Goal: Information Seeking & Learning: Learn about a topic

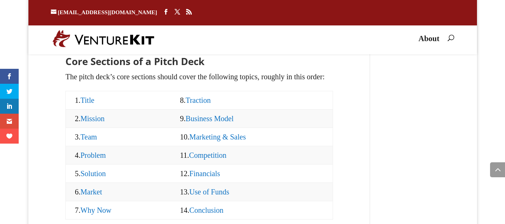
scroll to position [801, 0]
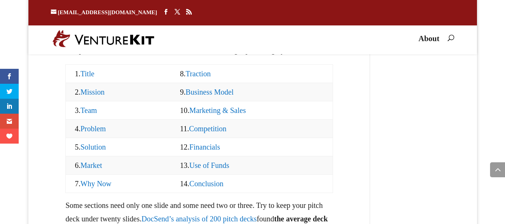
click at [194, 78] on link "Traction" at bounding box center [198, 74] width 25 height 8
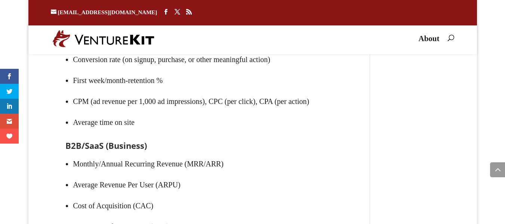
scroll to position [6104, 0]
drag, startPoint x: 59, startPoint y: 101, endPoint x: 154, endPoint y: 96, distance: 95.8
click at [154, 27] on li "Unique visitors" at bounding box center [203, 16] width 260 height 21
drag, startPoint x: 53, startPoint y: 116, endPoint x: 191, endPoint y: 115, distance: 137.9
click at [191, 115] on ul "Unique visitors Viral coefficient (k) Conversion rate (on signup, purchase, or …" at bounding box center [199, 73] width 268 height 134
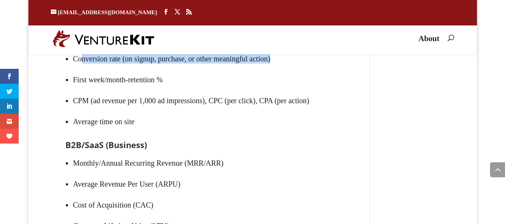
drag, startPoint x: 99, startPoint y: 140, endPoint x: 313, endPoint y: 141, distance: 213.8
click at [313, 69] on li "Conversion rate (on signup, purchase, or other meaningful action)" at bounding box center [203, 58] width 260 height 21
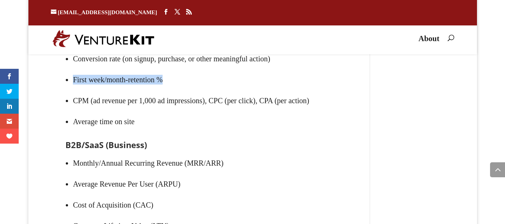
drag, startPoint x: 53, startPoint y: 150, endPoint x: 182, endPoint y: 154, distance: 129.0
click at [182, 90] on li "First week/month-retention %" at bounding box center [203, 79] width 260 height 21
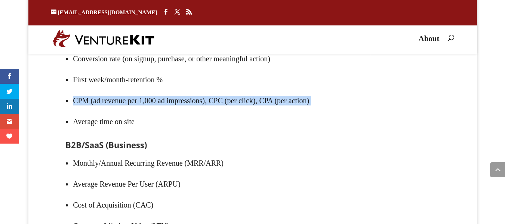
drag, startPoint x: 44, startPoint y: 188, endPoint x: 1, endPoint y: 168, distance: 47.1
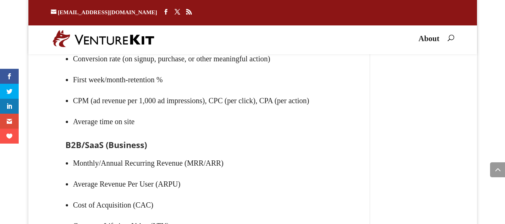
click at [170, 90] on li "First week/month-retention %" at bounding box center [203, 79] width 260 height 21
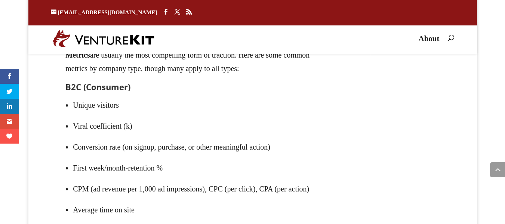
scroll to position [6014, 0]
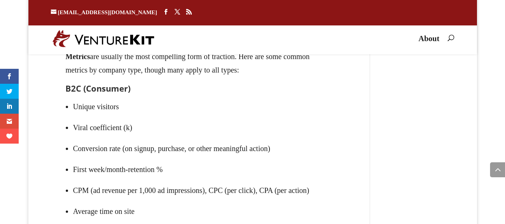
drag, startPoint x: 49, startPoint y: 124, endPoint x: 247, endPoint y: 144, distance: 199.4
click at [229, 84] on p "Metrics are usually the most compelling form of traction. Here are some common …" at bounding box center [199, 67] width 268 height 34
drag, startPoint x: 110, startPoint y: 86, endPoint x: 329, endPoint y: 88, distance: 219.0
click at [333, 15] on h2 "Traction" at bounding box center [199, 8] width 268 height 13
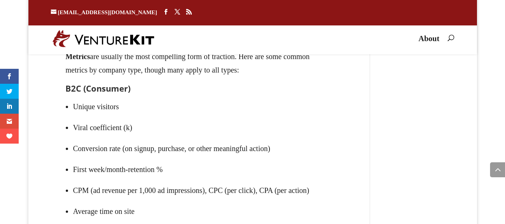
drag, startPoint x: 278, startPoint y: 94, endPoint x: 283, endPoint y: 120, distance: 26.1
click at [283, 50] on p "The traction slide shows your company’s progress and makes the case that you ha…" at bounding box center [199, 32] width 268 height 34
click at [238, 50] on p "The traction slide shows your company’s progress and makes the case that you ha…" at bounding box center [199, 32] width 268 height 34
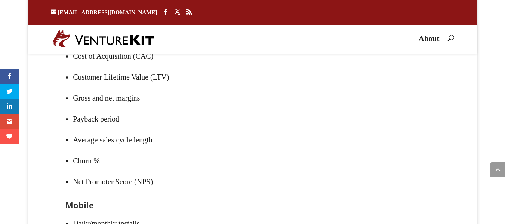
scroll to position [6253, 0]
drag, startPoint x: 67, startPoint y: 85, endPoint x: 253, endPoint y: 95, distance: 186.0
click at [272, 24] on li "Monthly/Annual Recurring Revenue (MRR/ARR)" at bounding box center [203, 13] width 260 height 21
drag, startPoint x: 144, startPoint y: 108, endPoint x: 229, endPoint y: 109, distance: 85.6
click at [229, 109] on ul "Monthly/Annual Recurring Revenue (MRR/ARR) Average Revenue Per User (ARPU) Cost…" at bounding box center [199, 101] width 268 height 197
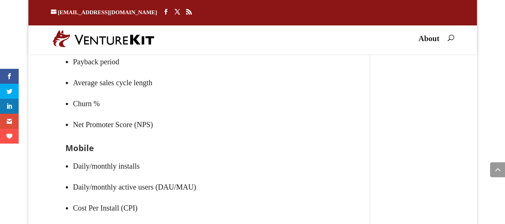
scroll to position [6313, 0]
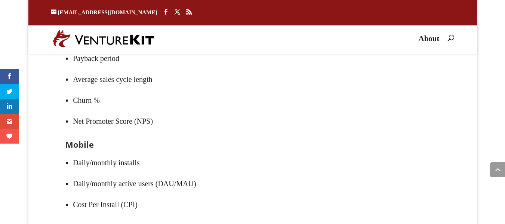
drag, startPoint x: 76, startPoint y: 89, endPoint x: 109, endPoint y: 90, distance: 32.9
click at [78, 27] on li "Customer Lifetime Value (LTV)" at bounding box center [203, 16] width 260 height 21
drag, startPoint x: 134, startPoint y: 93, endPoint x: 205, endPoint y: 93, distance: 70.6
click at [205, 27] on li "Customer Lifetime Value (LTV)" at bounding box center [203, 16] width 260 height 21
drag, startPoint x: 77, startPoint y: 106, endPoint x: 73, endPoint y: 107, distance: 4.4
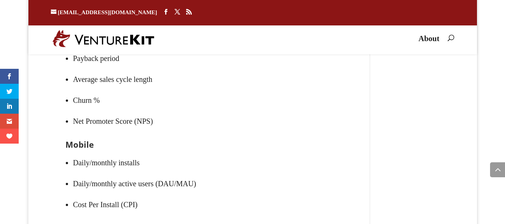
click at [77, 48] on li "Gross and net margins" at bounding box center [203, 37] width 260 height 21
drag, startPoint x: 71, startPoint y: 132, endPoint x: 106, endPoint y: 138, distance: 35.4
click at [101, 69] on li "Payback period" at bounding box center [203, 58] width 260 height 21
drag, startPoint x: 91, startPoint y: 155, endPoint x: 59, endPoint y: 155, distance: 32.1
click at [73, 90] on li "Average sales cycle length" at bounding box center [203, 79] width 260 height 21
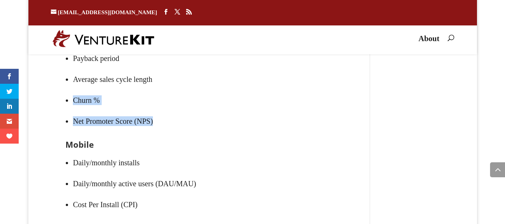
drag, startPoint x: 74, startPoint y: 184, endPoint x: 155, endPoint y: 195, distance: 82.2
click at [155, 140] on ul "Monthly/Annual Recurring Revenue (MRR/ARR) Average Revenue Per User (ARPU) Cost…" at bounding box center [199, 41] width 268 height 197
click at [108, 132] on li "Net Promoter Score (NPS)" at bounding box center [203, 121] width 260 height 21
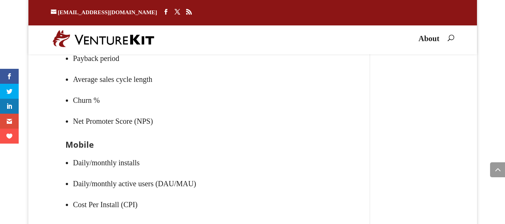
click at [107, 132] on li "Net Promoter Score (NPS)" at bounding box center [203, 121] width 260 height 21
drag, startPoint x: 180, startPoint y: 143, endPoint x: 240, endPoint y: 143, distance: 60.2
click at [240, 90] on li "Average sales cycle length" at bounding box center [203, 79] width 260 height 21
drag, startPoint x: 88, startPoint y: 143, endPoint x: 145, endPoint y: 143, distance: 57.2
click at [112, 140] on ul "Monthly/Annual Recurring Revenue (MRR/ARR) Average Revenue Per User (ARPU) Cost…" at bounding box center [199, 41] width 268 height 197
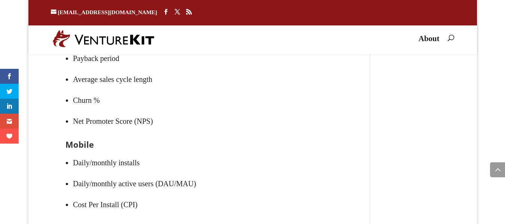
drag, startPoint x: 69, startPoint y: 111, endPoint x: 133, endPoint y: 111, distance: 63.5
click at [116, 48] on li "Gross and net margins" at bounding box center [203, 37] width 260 height 21
drag, startPoint x: 90, startPoint y: 92, endPoint x: 132, endPoint y: 95, distance: 42.0
click at [99, 27] on li "Customer Lifetime Value (LTV)" at bounding box center [203, 16] width 260 height 21
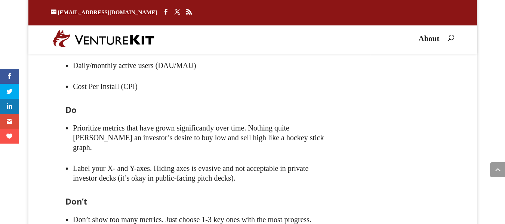
scroll to position [6432, 0]
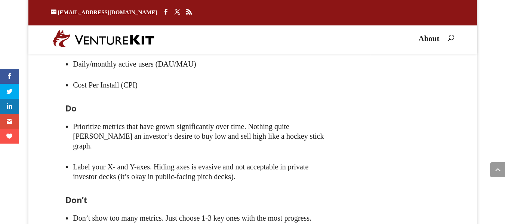
drag, startPoint x: 192, startPoint y: 120, endPoint x: 225, endPoint y: 120, distance: 32.9
click at [223, 53] on li "Daily/monthly installs" at bounding box center [203, 43] width 260 height 21
drag, startPoint x: 104, startPoint y: 128, endPoint x: 181, endPoint y: 139, distance: 78.5
click at [163, 74] on li "Daily/monthly active users (DAU/MAU)" at bounding box center [203, 63] width 260 height 21
drag, startPoint x: 61, startPoint y: 159, endPoint x: 125, endPoint y: 159, distance: 63.9
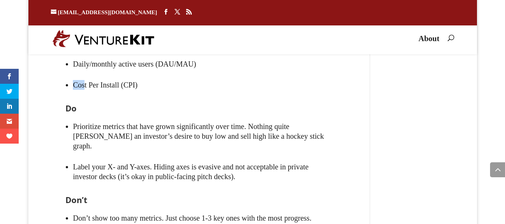
click at [107, 95] on li "Cost Per Install (CPI)" at bounding box center [203, 84] width 260 height 21
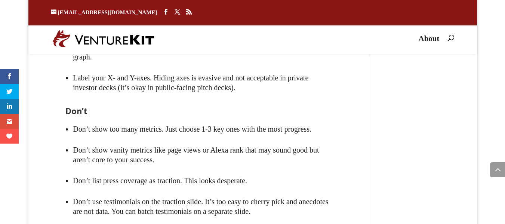
scroll to position [6522, 0]
drag, startPoint x: 151, startPoint y: 113, endPoint x: 347, endPoint y: 120, distance: 196.4
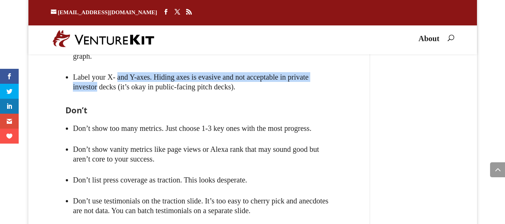
drag, startPoint x: 181, startPoint y: 142, endPoint x: 362, endPoint y: 142, distance: 181.3
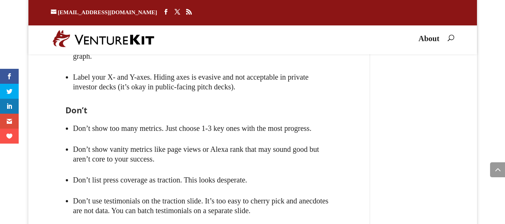
drag, startPoint x: 63, startPoint y: 143, endPoint x: 31, endPoint y: 140, distance: 31.9
click at [73, 97] on li "Label your X- and Y-axes. Hiding axes is evasive and not acceptable in private …" at bounding box center [203, 82] width 260 height 31
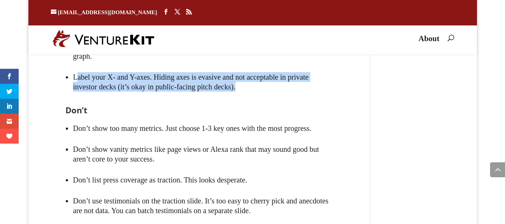
drag, startPoint x: 62, startPoint y: 141, endPoint x: 227, endPoint y: 142, distance: 165.2
click at [236, 97] on li "Label your X- and Y-axes. Hiding axes is evasive and not acceptable in private …" at bounding box center [203, 82] width 260 height 31
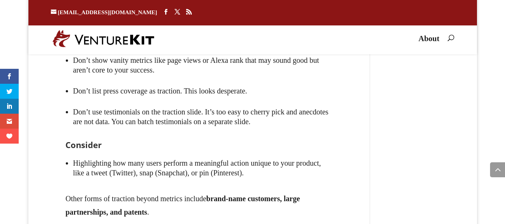
scroll to position [6612, 0]
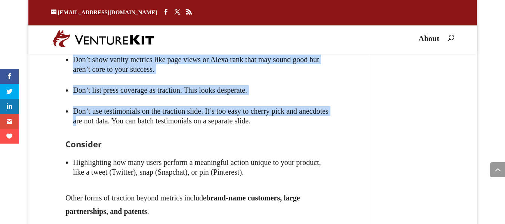
drag, startPoint x: 48, startPoint y: 101, endPoint x: 60, endPoint y: 184, distance: 83.1
click at [73, 131] on li "Don’t use testimonials on the traction slide. It’s too easy to cherry pick and …" at bounding box center [203, 116] width 260 height 31
click at [65, 140] on ul "Don’t show too many metrics. Just choose 1-3 key ones with the most progress. D…" at bounding box center [199, 84] width 268 height 112
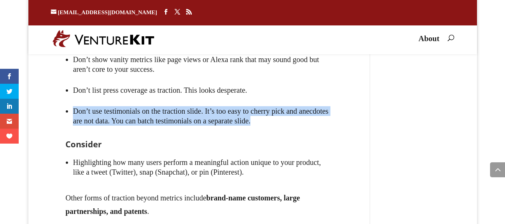
drag, startPoint x: 55, startPoint y: 175, endPoint x: 281, endPoint y: 188, distance: 226.1
click at [281, 140] on ul "Don’t show too many metrics. Just choose 1-3 key ones with the most progress. D…" at bounding box center [199, 84] width 268 height 112
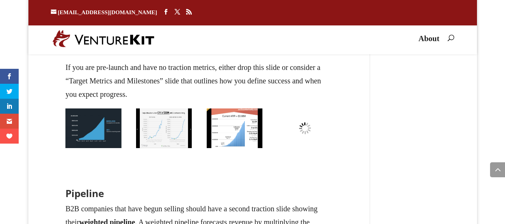
scroll to position [6791, 0]
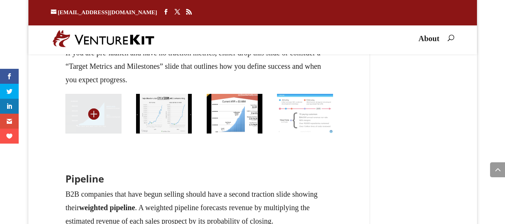
click at [78, 133] on img at bounding box center [93, 114] width 56 height 40
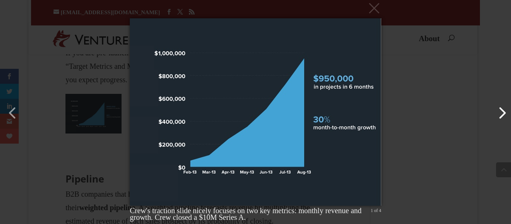
click at [500, 115] on button "button" at bounding box center [498, 109] width 18 height 18
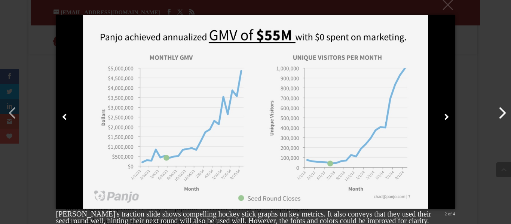
click at [500, 108] on button "button" at bounding box center [498, 109] width 18 height 18
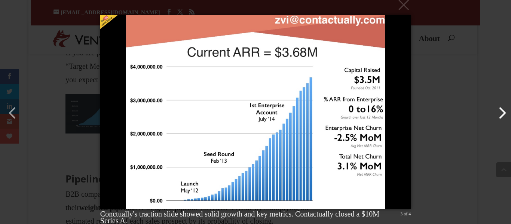
drag, startPoint x: 496, startPoint y: 108, endPoint x: 487, endPoint y: 109, distance: 9.0
click at [489, 109] on button "button" at bounding box center [498, 109] width 18 height 18
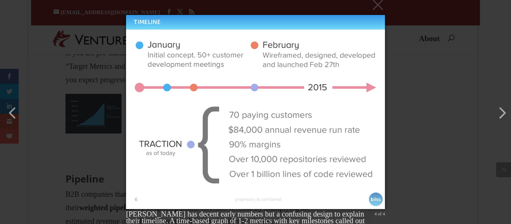
click at [480, 107] on div "× [PERSON_NAME] has decent early numbers but a confusing design to explain thei…" at bounding box center [255, 112] width 511 height 224
